Goal: Transaction & Acquisition: Purchase product/service

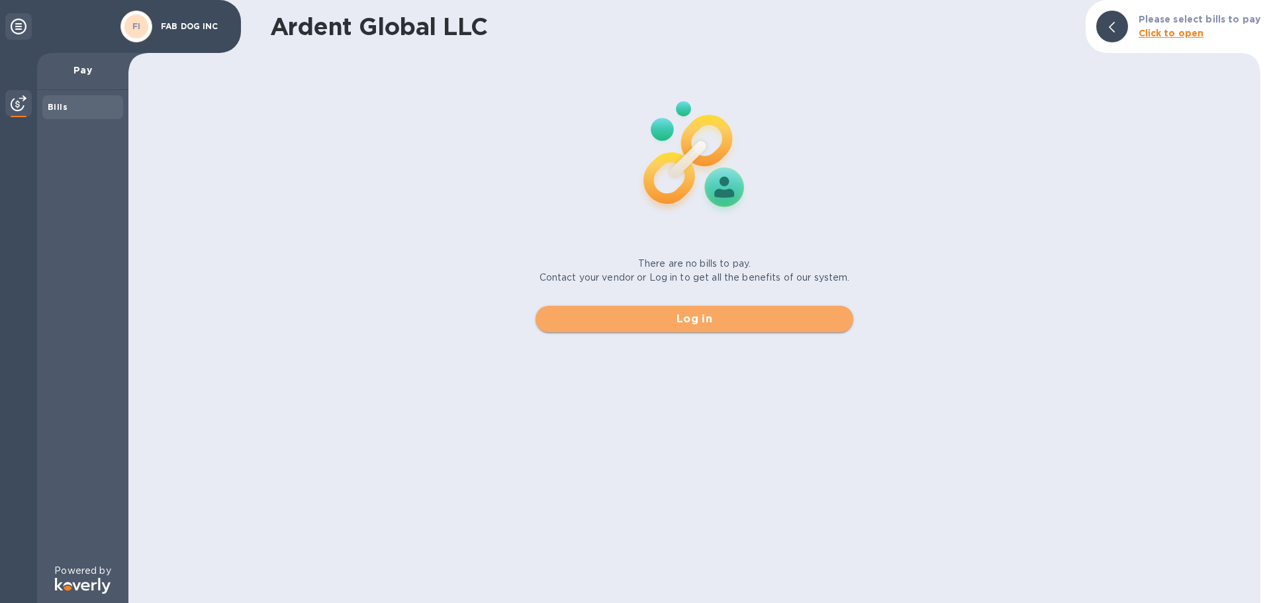
click at [698, 316] on span "Log in" at bounding box center [694, 319] width 297 height 16
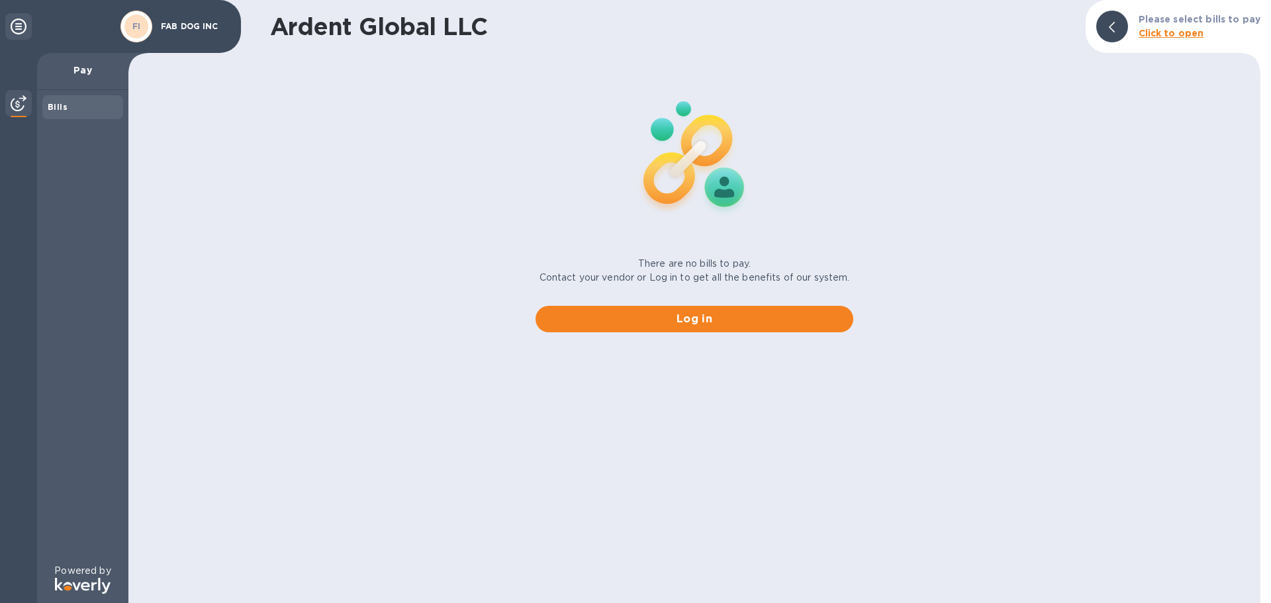
click at [99, 68] on p "Pay" at bounding box center [83, 70] width 70 height 13
click at [66, 72] on p "Pay" at bounding box center [83, 70] width 70 height 13
click at [54, 111] on b "Bills" at bounding box center [58, 107] width 20 height 10
click at [54, 110] on b "Bills" at bounding box center [58, 107] width 20 height 10
click at [19, 101] on img at bounding box center [19, 103] width 16 height 16
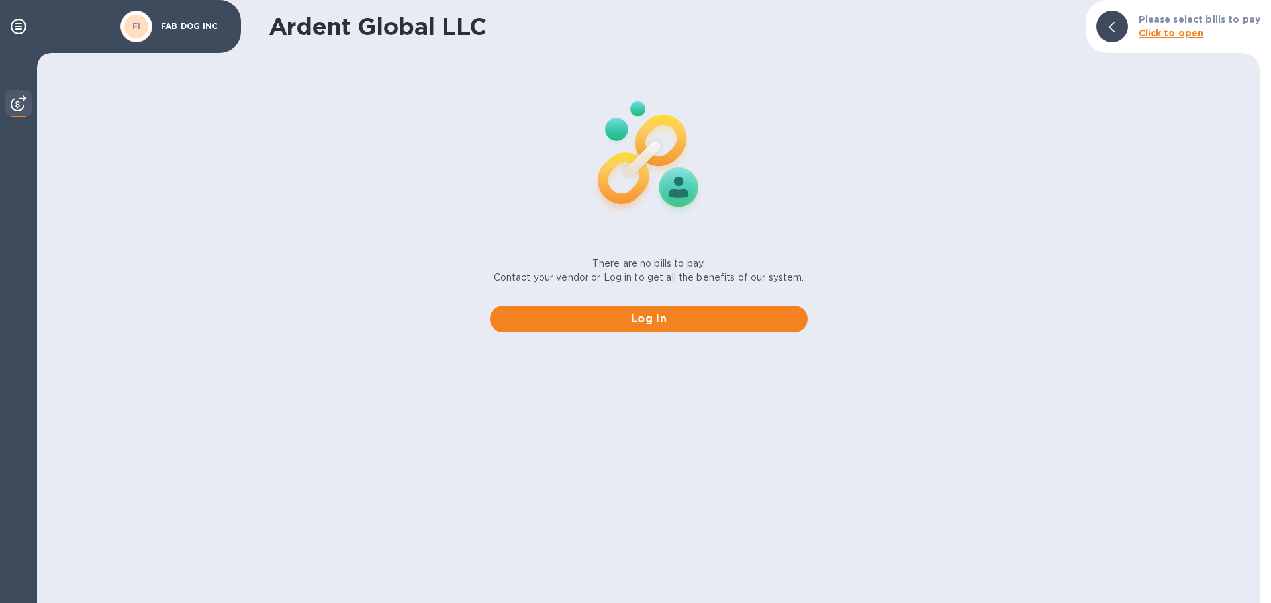
click at [19, 101] on img at bounding box center [19, 103] width 16 height 16
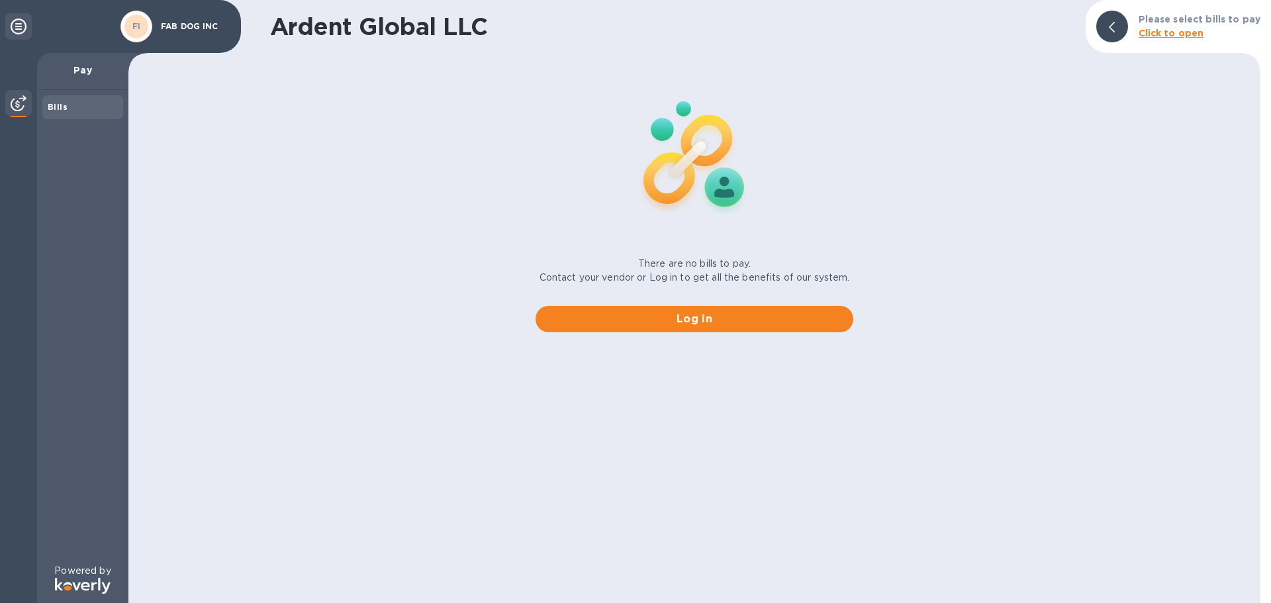
click at [10, 29] on div at bounding box center [18, 26] width 26 height 26
click at [1180, 30] on b "Click to open" at bounding box center [1172, 33] width 66 height 11
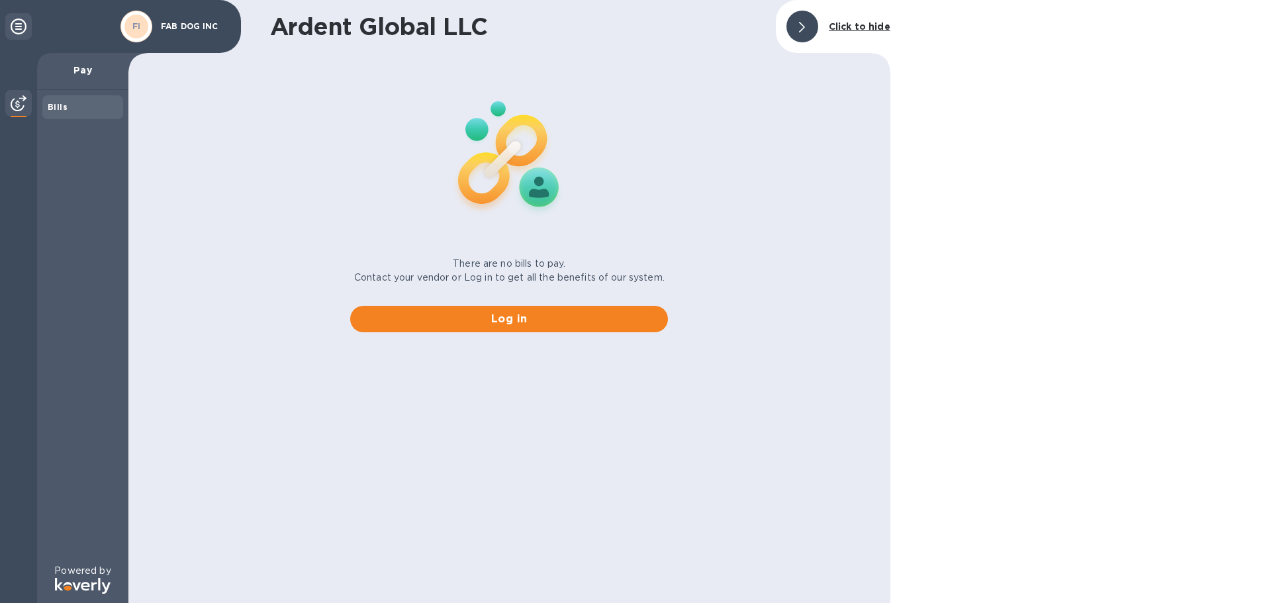
click at [808, 32] on div at bounding box center [803, 27] width 32 height 32
